Goal: Find specific page/section: Find specific page/section

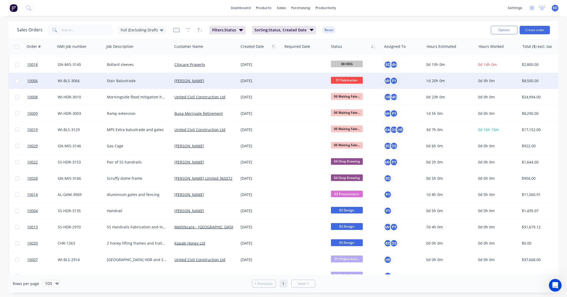
scroll to position [206, 0]
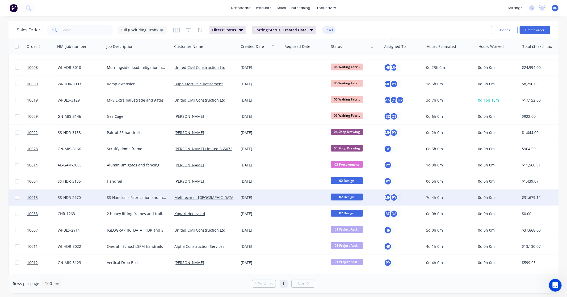
click at [348, 195] on span "02 Design" at bounding box center [347, 196] width 32 height 7
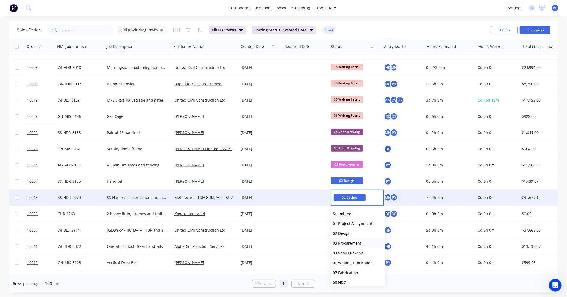
click at [357, 242] on span "03 Procurement" at bounding box center [347, 242] width 28 height 5
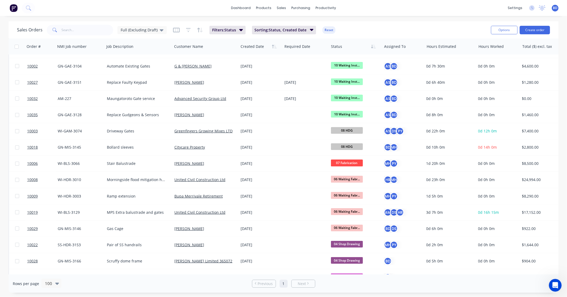
scroll to position [0, 0]
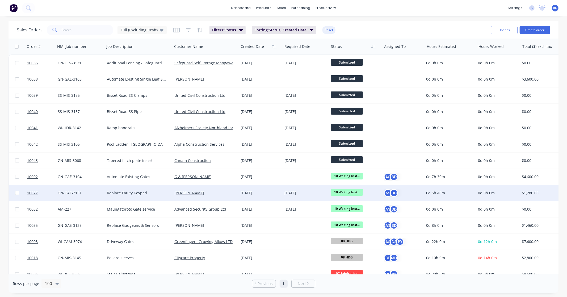
click at [350, 194] on span "10 Waiting Inst..." at bounding box center [347, 192] width 32 height 7
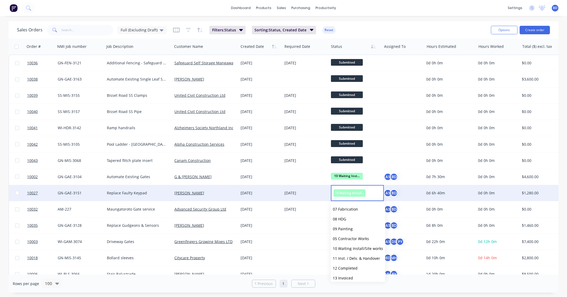
scroll to position [82, 0]
click at [356, 235] on span "11 Inst. / Delv. & Handover" at bounding box center [356, 235] width 47 height 5
